Goal: Navigation & Orientation: Find specific page/section

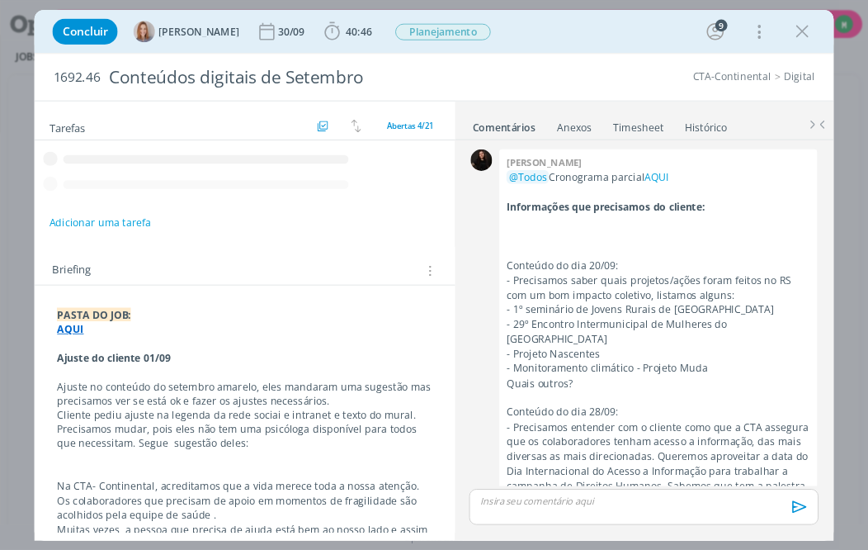
scroll to position [2334, 0]
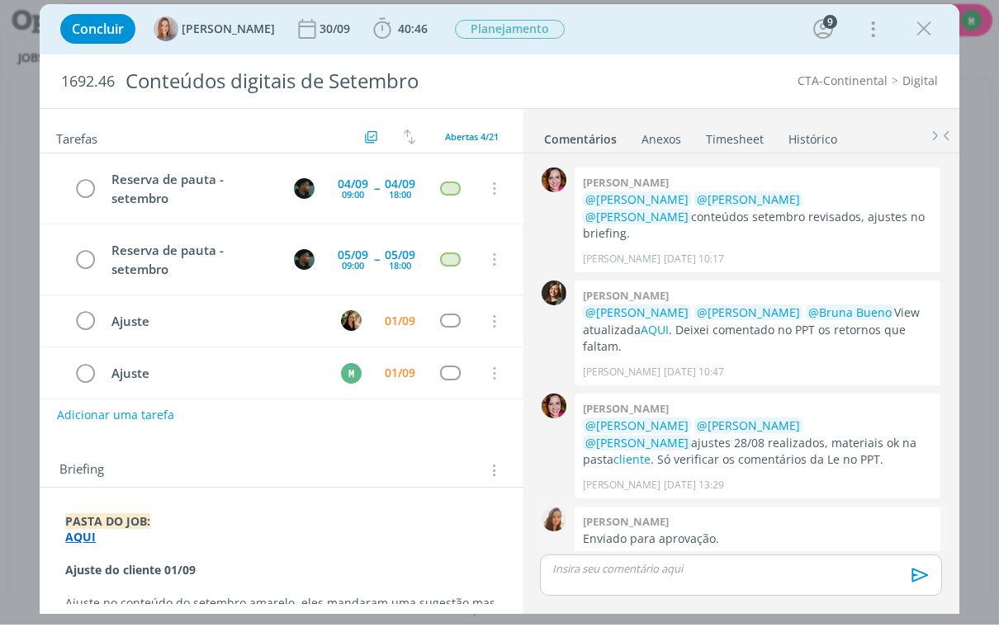
drag, startPoint x: 575, startPoint y: 387, endPoint x: 602, endPoint y: 525, distance: 140.5
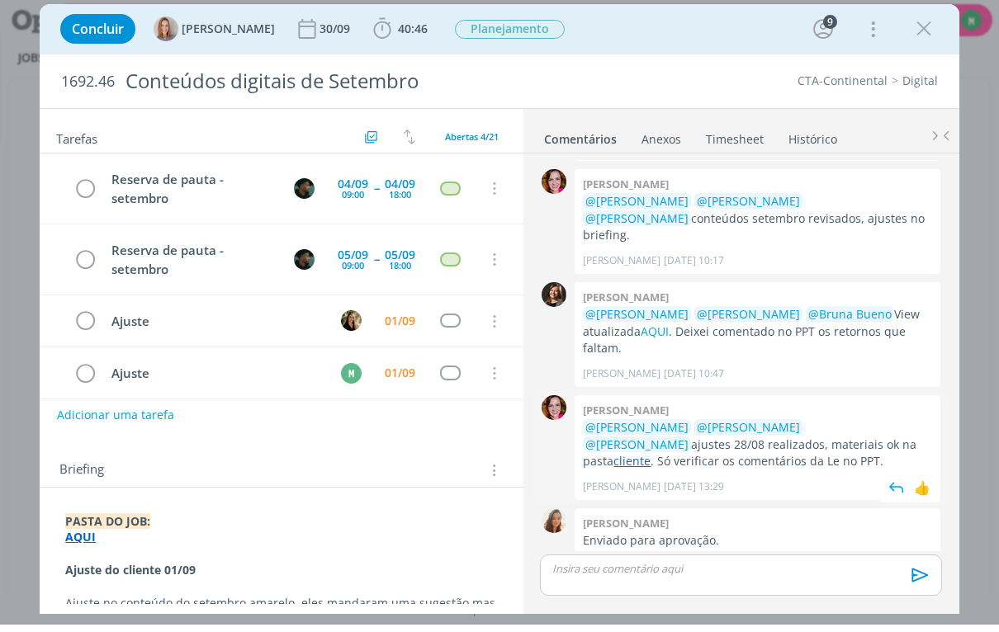
click at [650, 461] on link "cliente" at bounding box center [631, 469] width 37 height 16
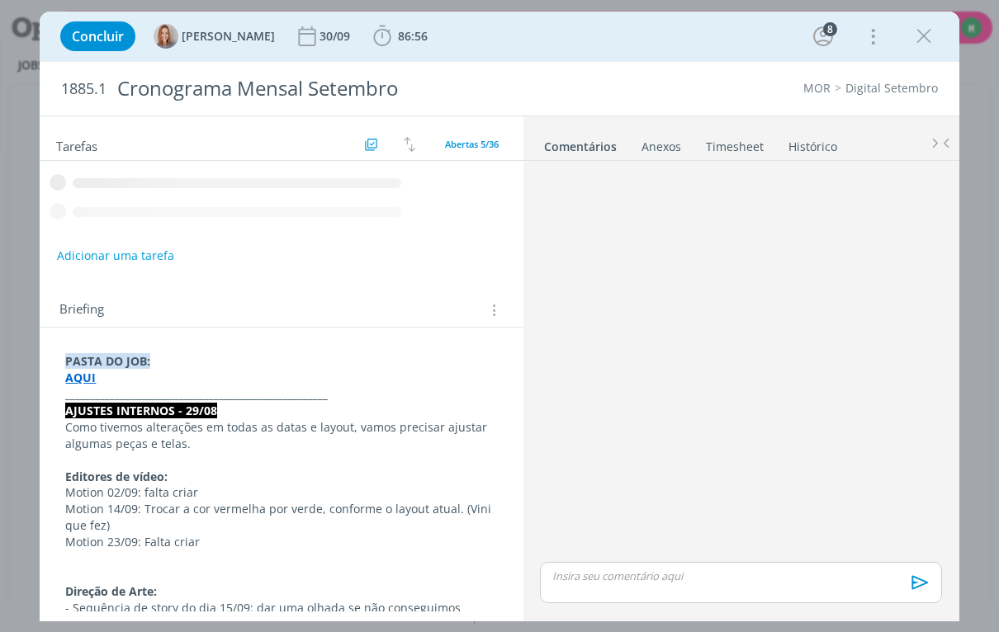
click at [815, 56] on div "Concluir [PERSON_NAME] 30/09 86:56 Apontar Data * [DATE] Horas * 00:00 Tarefa S…" at bounding box center [499, 37] width 919 height 50
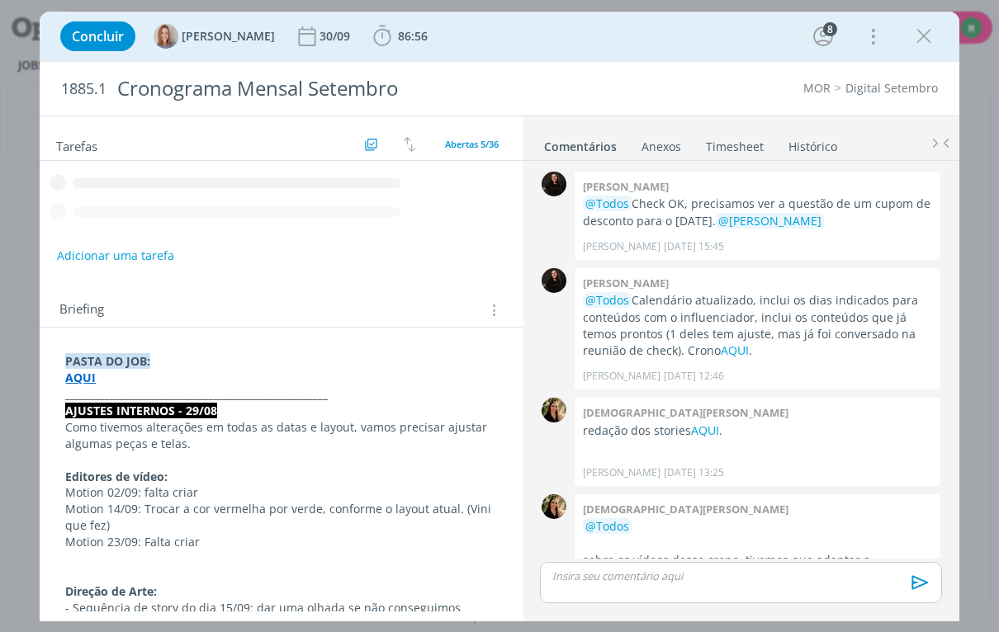
scroll to position [2721, 0]
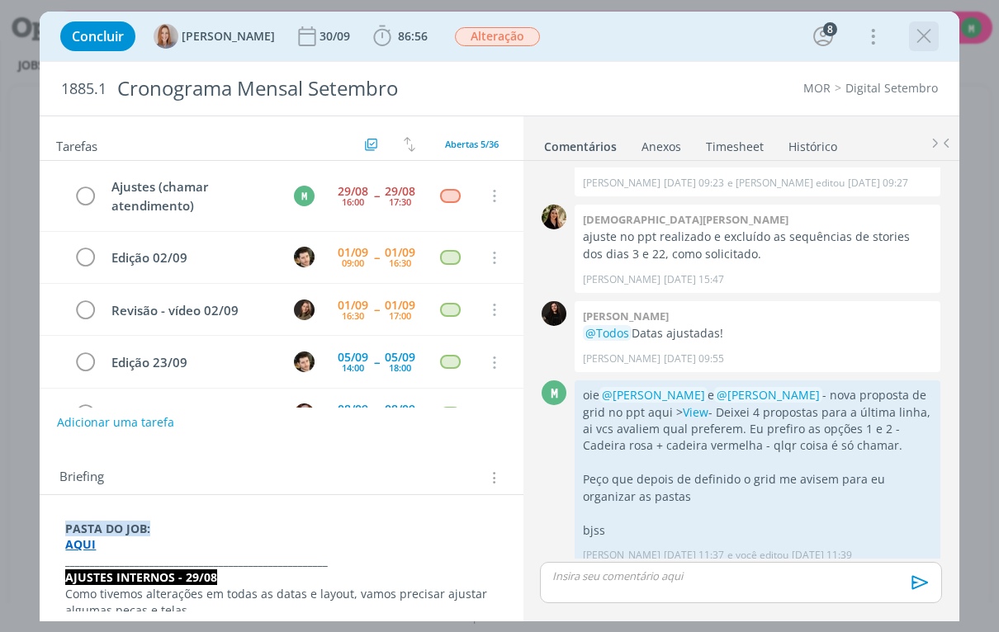
click at [917, 41] on icon "dialog" at bounding box center [923, 36] width 25 height 25
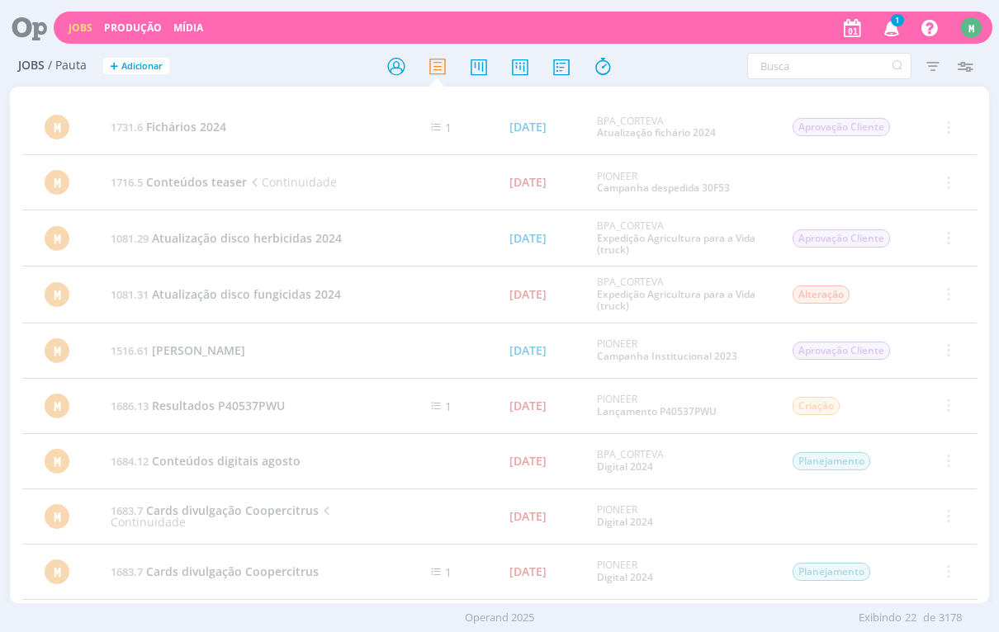
click at [891, 28] on icon "button" at bounding box center [891, 27] width 29 height 28
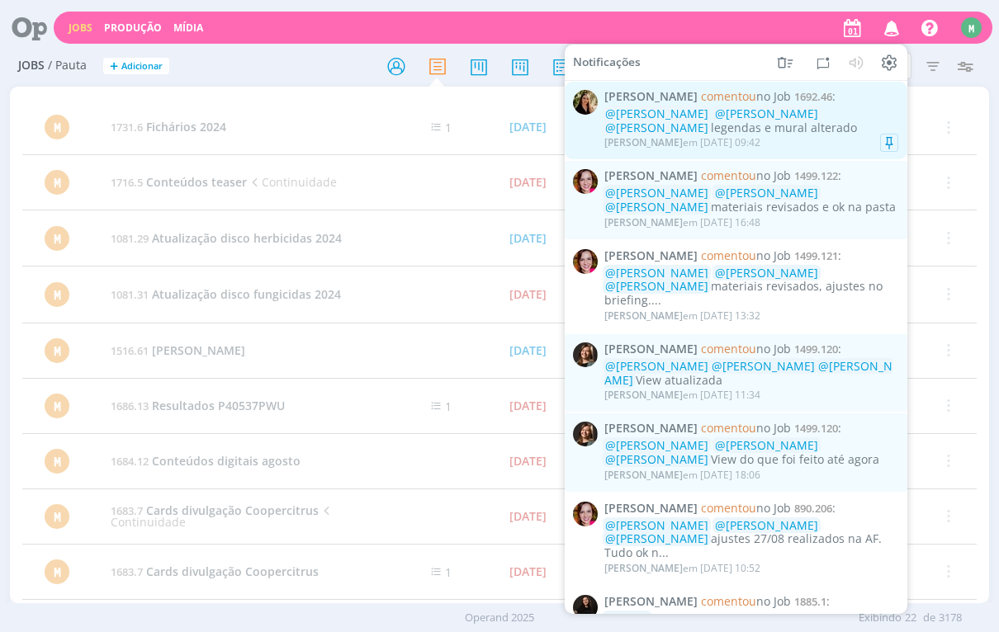
click at [622, 136] on span "[PERSON_NAME]" at bounding box center [643, 142] width 78 height 14
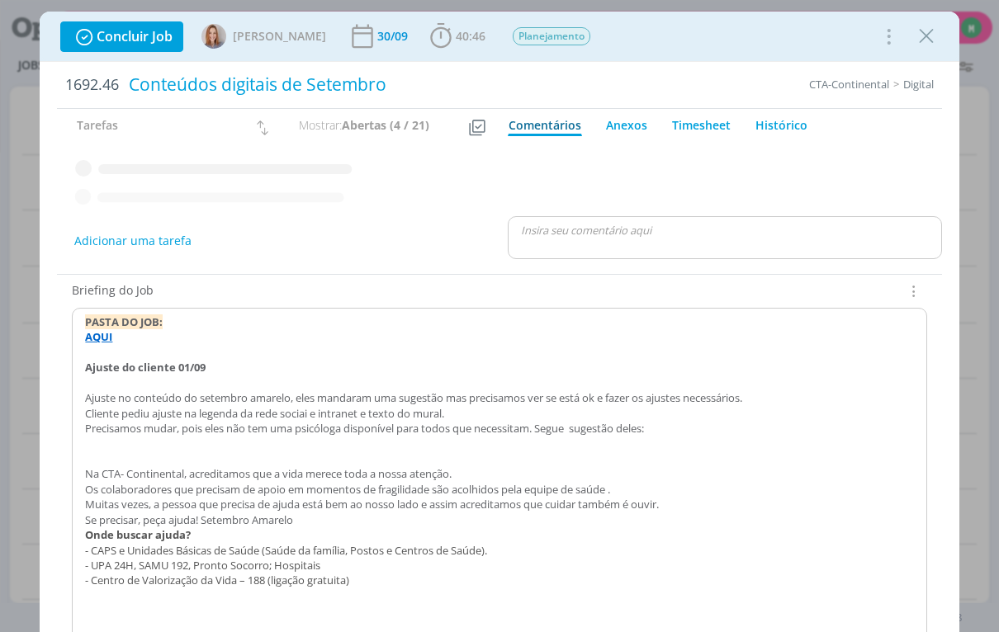
scroll to position [2424, 0]
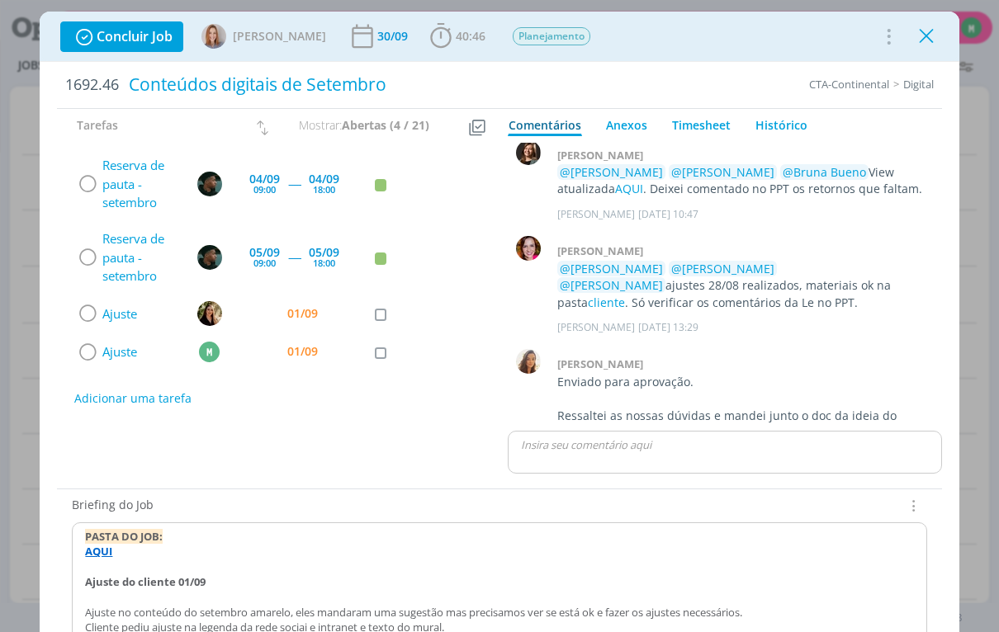
click at [929, 40] on icon "dialog" at bounding box center [926, 36] width 25 height 25
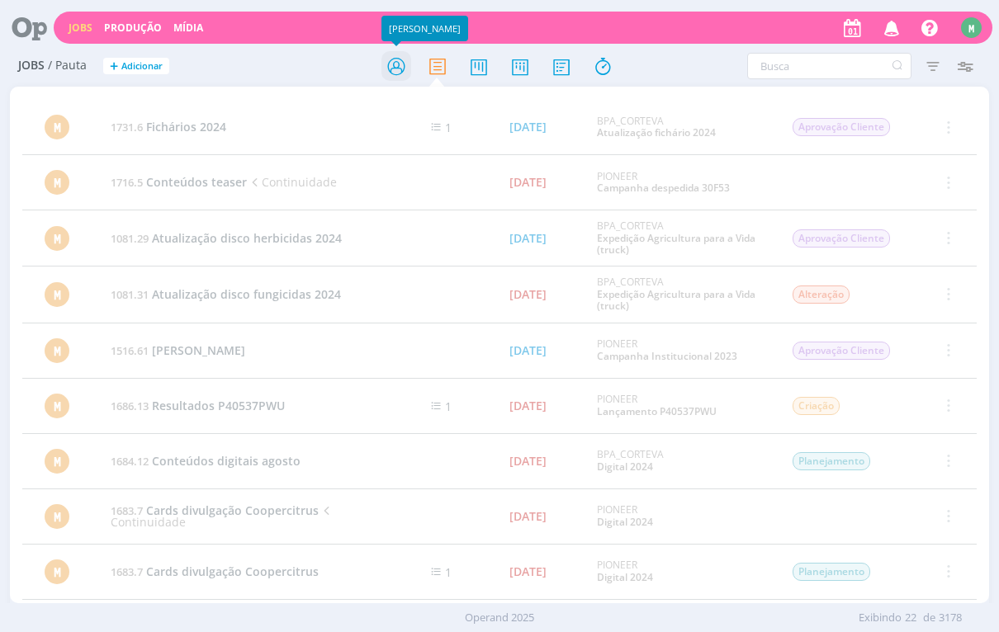
click at [402, 77] on icon at bounding box center [396, 66] width 30 height 32
